Goal: Task Accomplishment & Management: Manage account settings

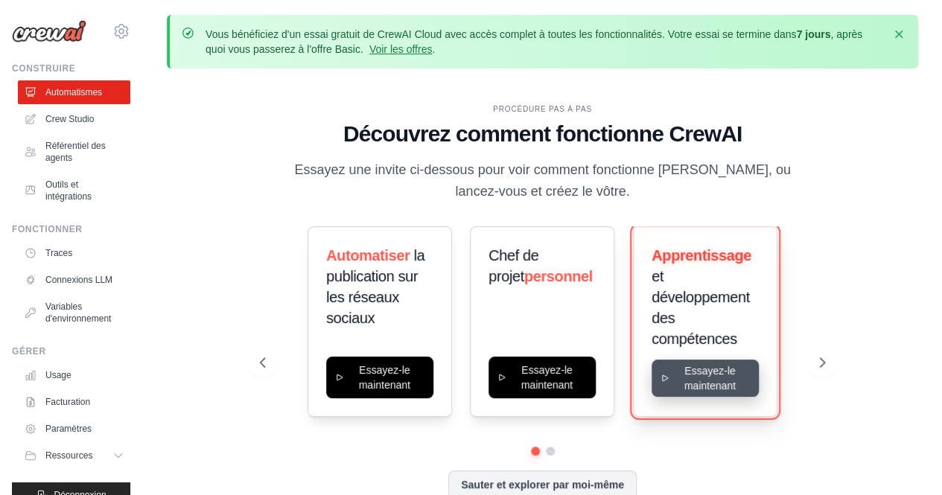
click at [711, 388] on button "Essayez-le maintenant" at bounding box center [705, 378] width 107 height 37
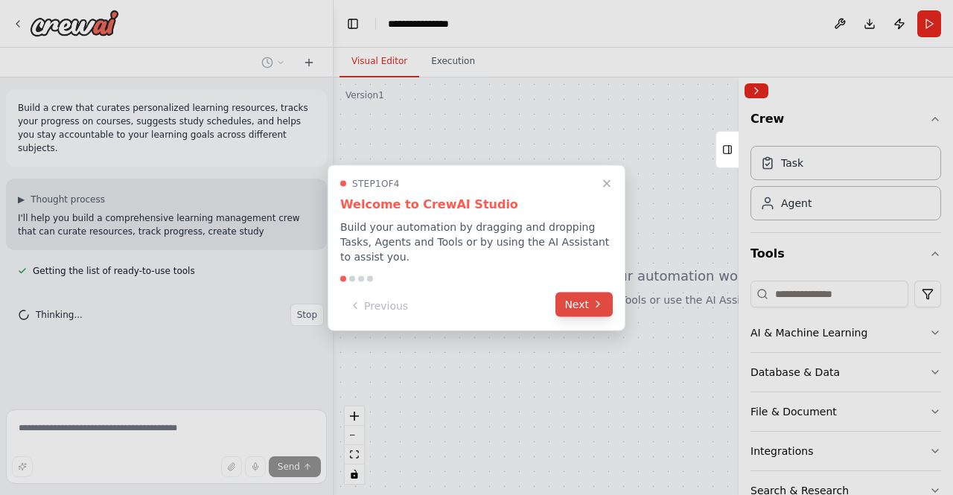
click at [586, 296] on button "Next" at bounding box center [584, 304] width 57 height 25
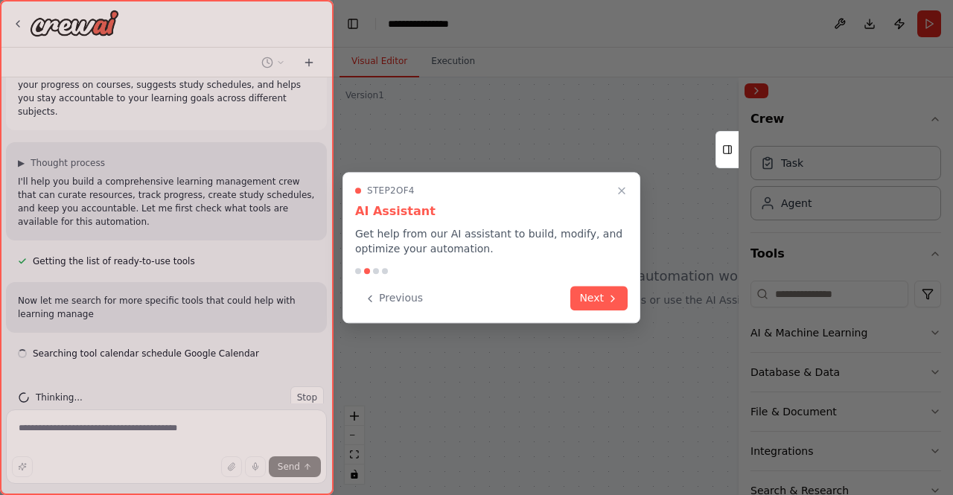
scroll to position [50, 0]
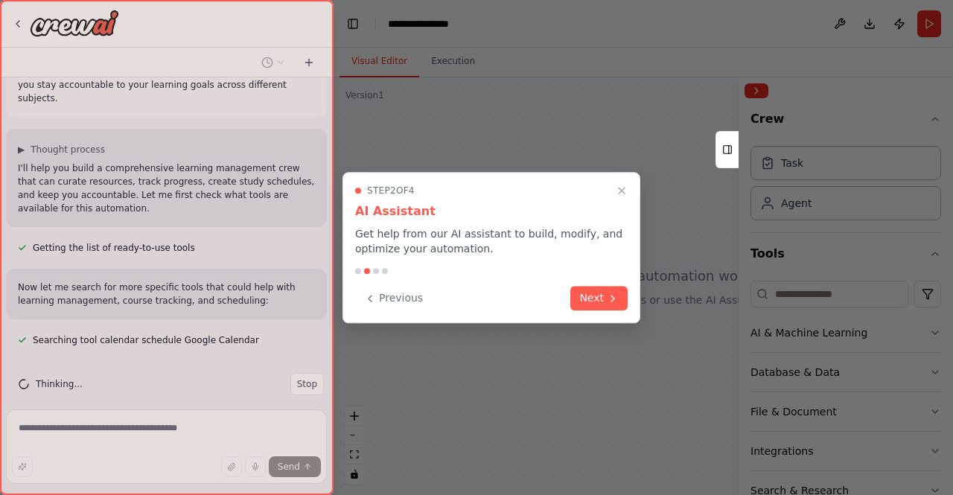
click at [586, 296] on button "Next" at bounding box center [599, 298] width 57 height 25
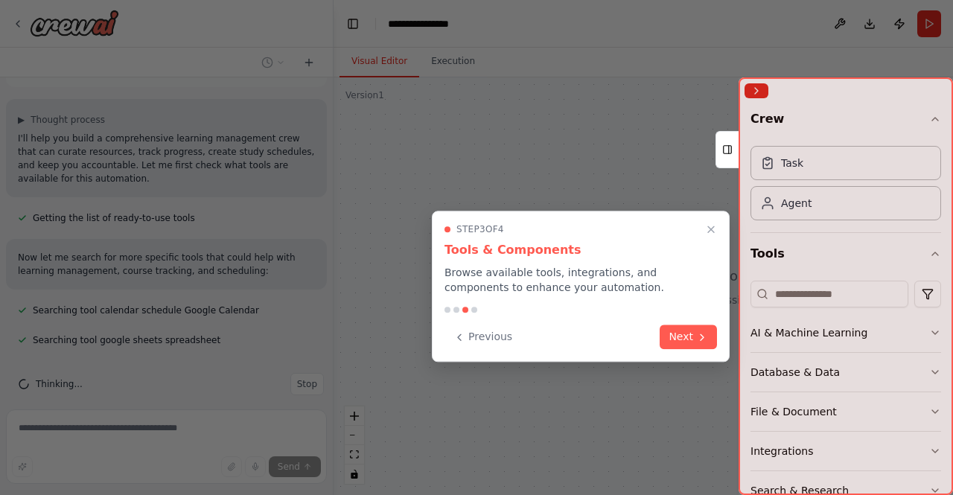
scroll to position [109, 0]
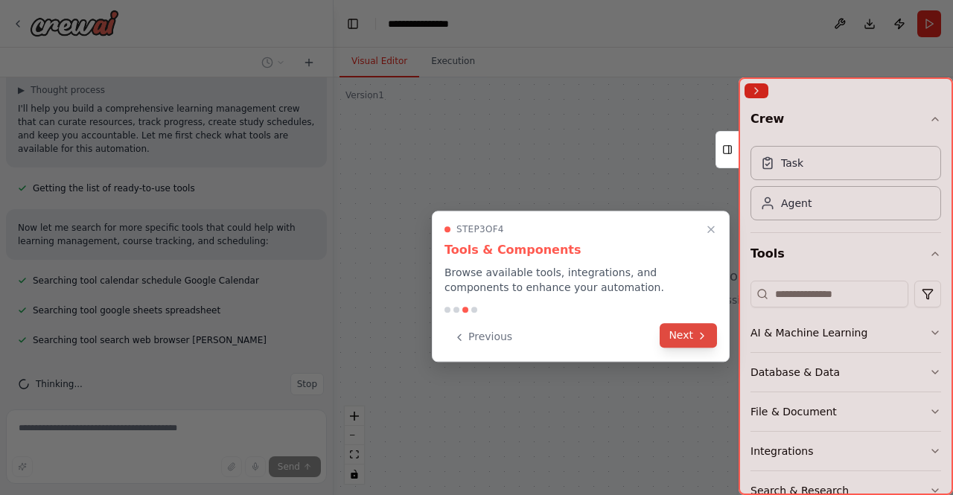
click at [689, 342] on button "Next" at bounding box center [688, 335] width 57 height 25
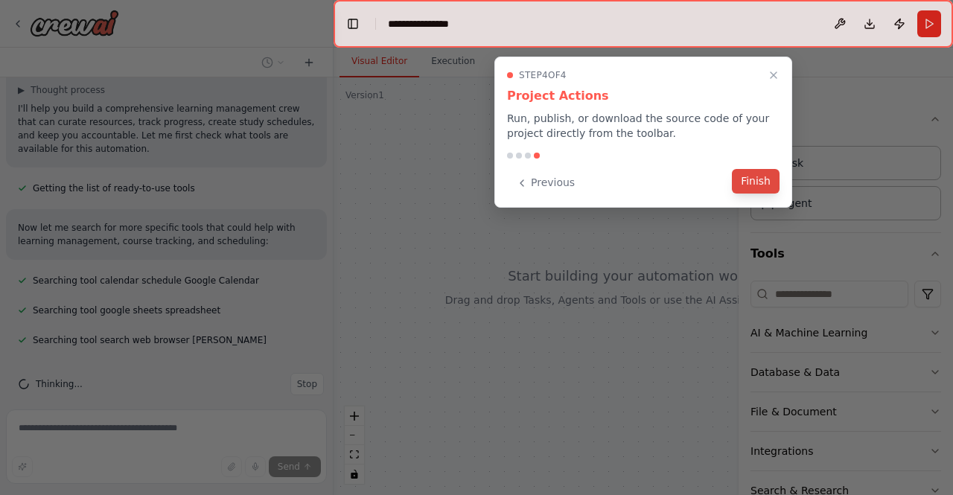
click at [776, 179] on button "Finish" at bounding box center [756, 181] width 48 height 25
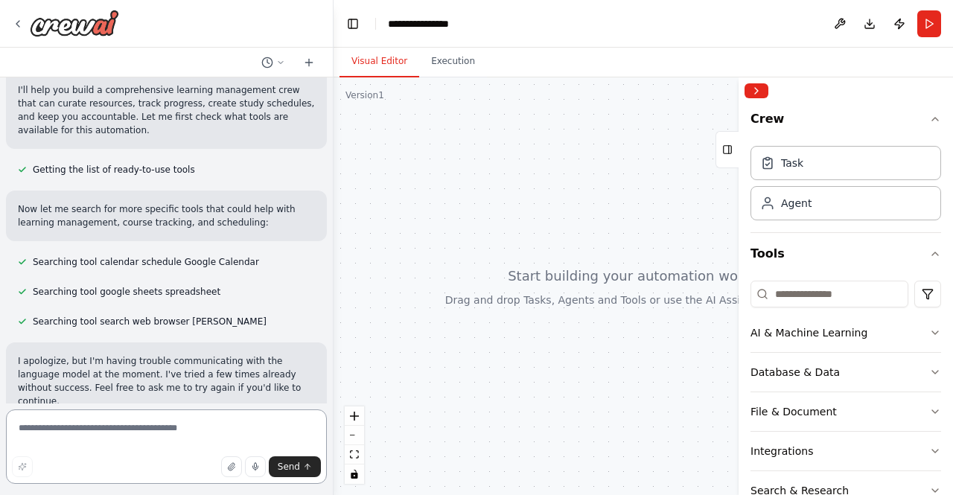
scroll to position [0, 0]
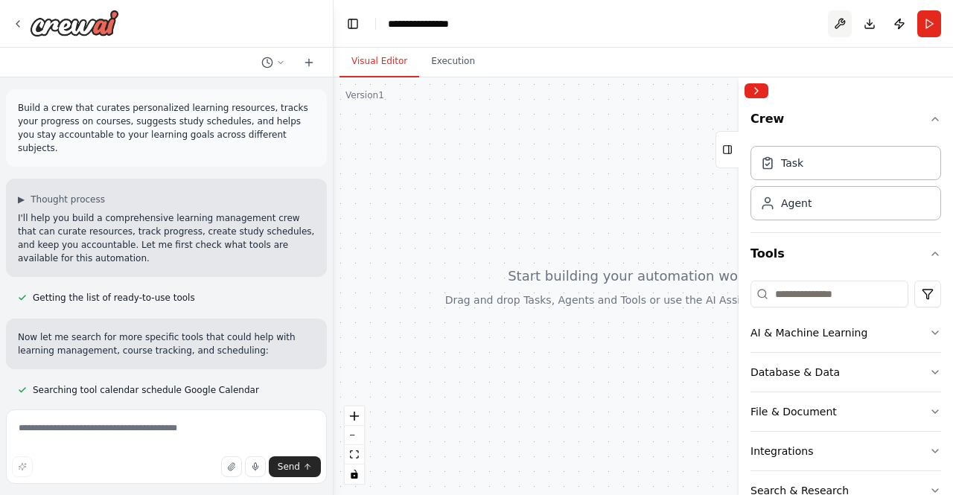
click at [839, 29] on button at bounding box center [840, 23] width 24 height 27
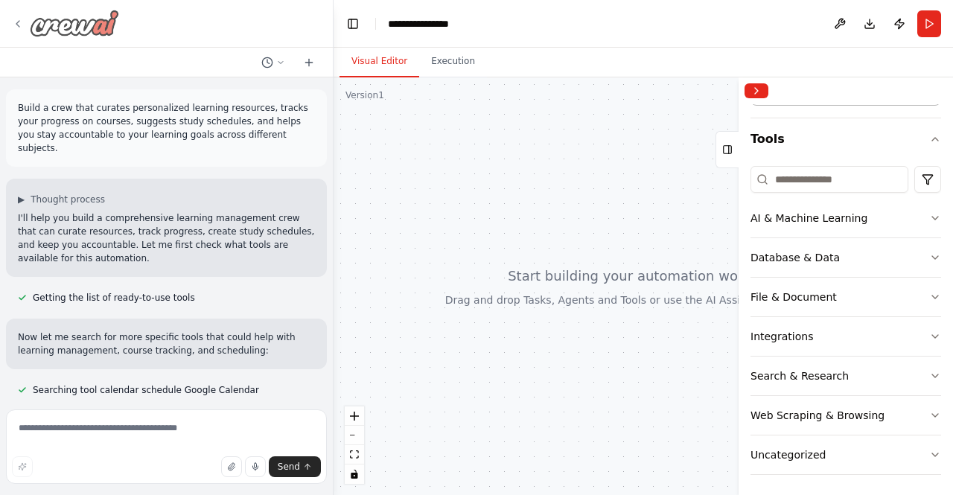
click at [18, 23] on icon at bounding box center [18, 24] width 12 height 12
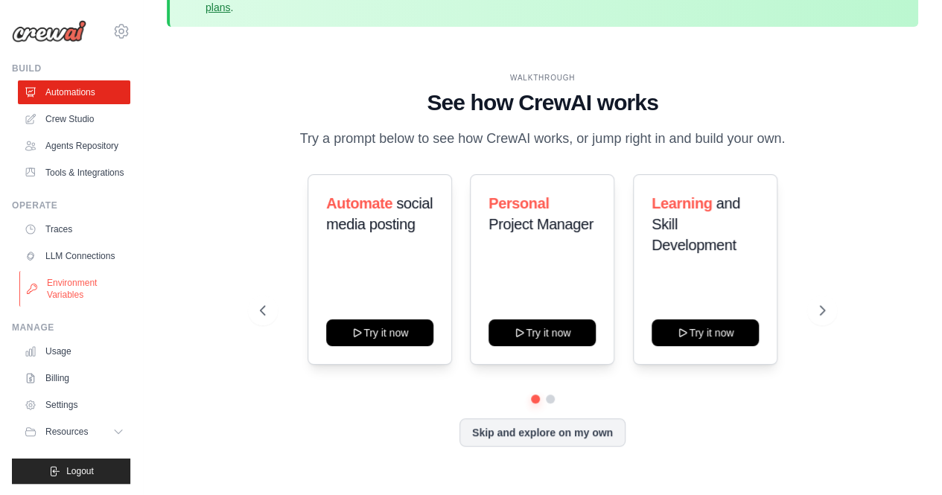
scroll to position [66, 0]
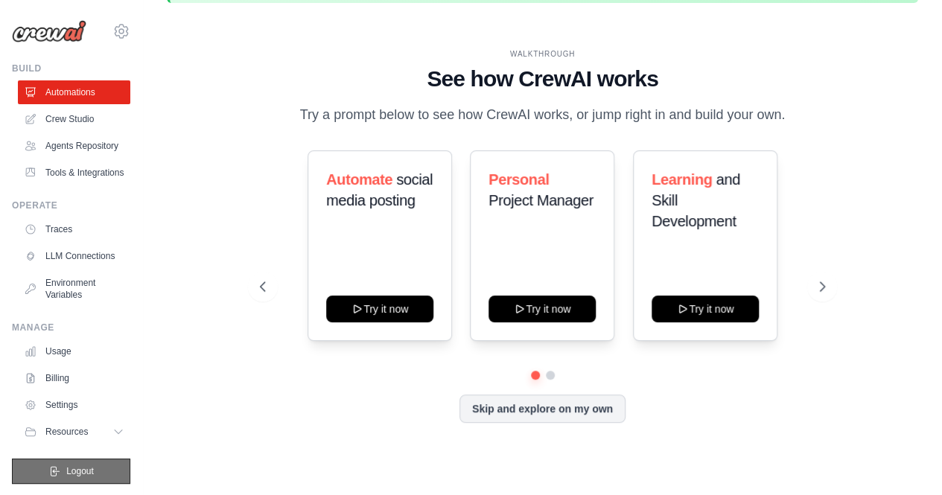
click at [73, 464] on button "Logout" at bounding box center [71, 471] width 118 height 25
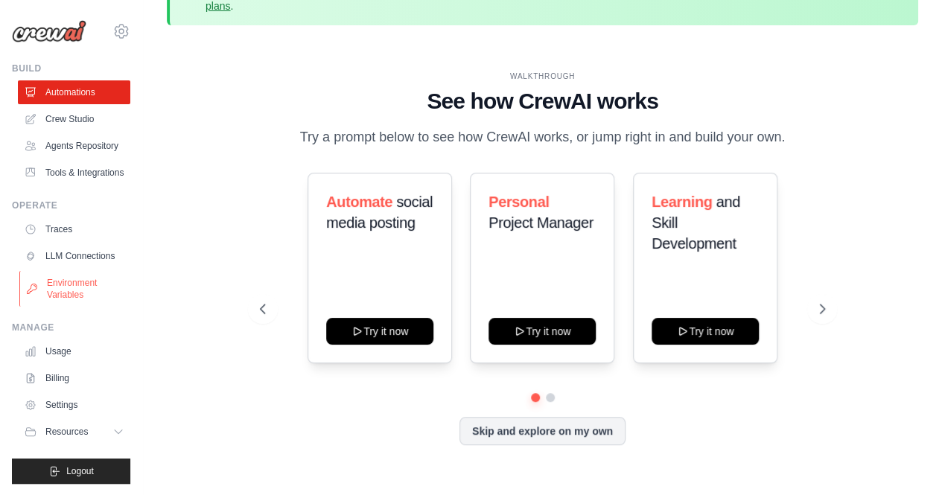
scroll to position [66, 0]
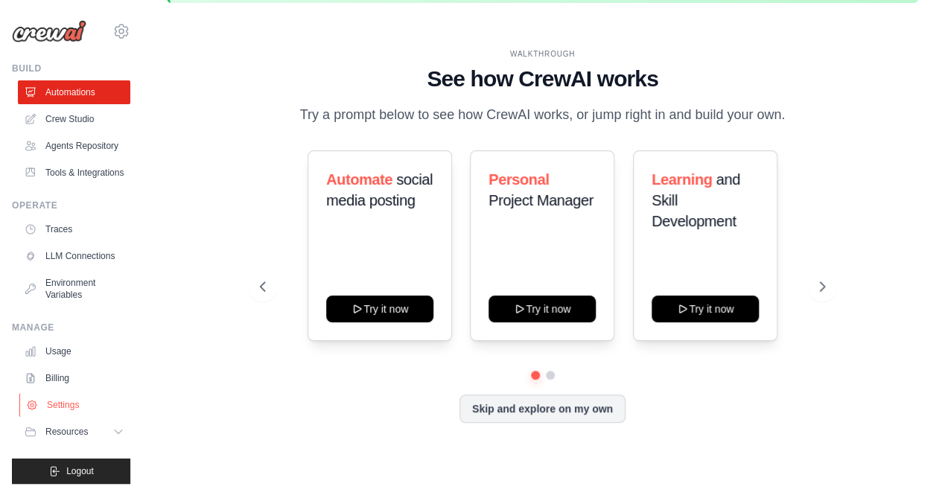
click at [57, 412] on link "Settings" at bounding box center [75, 405] width 112 height 24
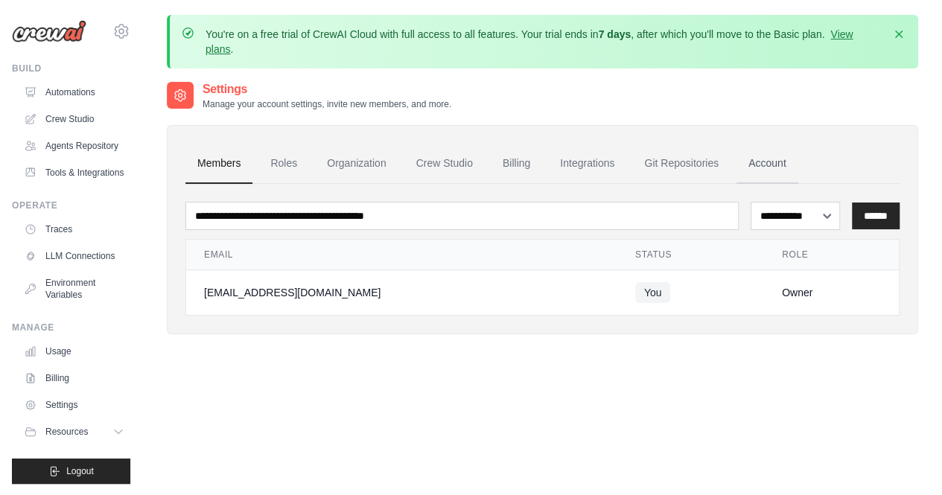
click at [758, 159] on link "Account" at bounding box center [768, 164] width 62 height 40
